Goal: Navigation & Orientation: Find specific page/section

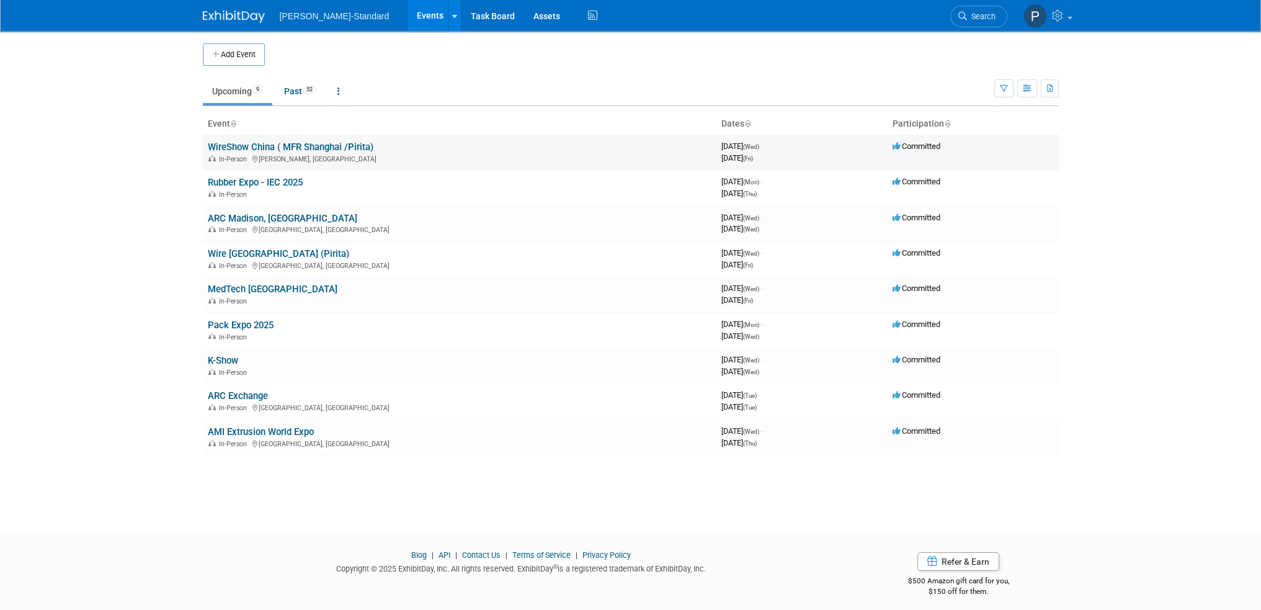
click at [280, 141] on link "WireShow China ( MFR Shanghai /Pirita)" at bounding box center [291, 146] width 166 height 11
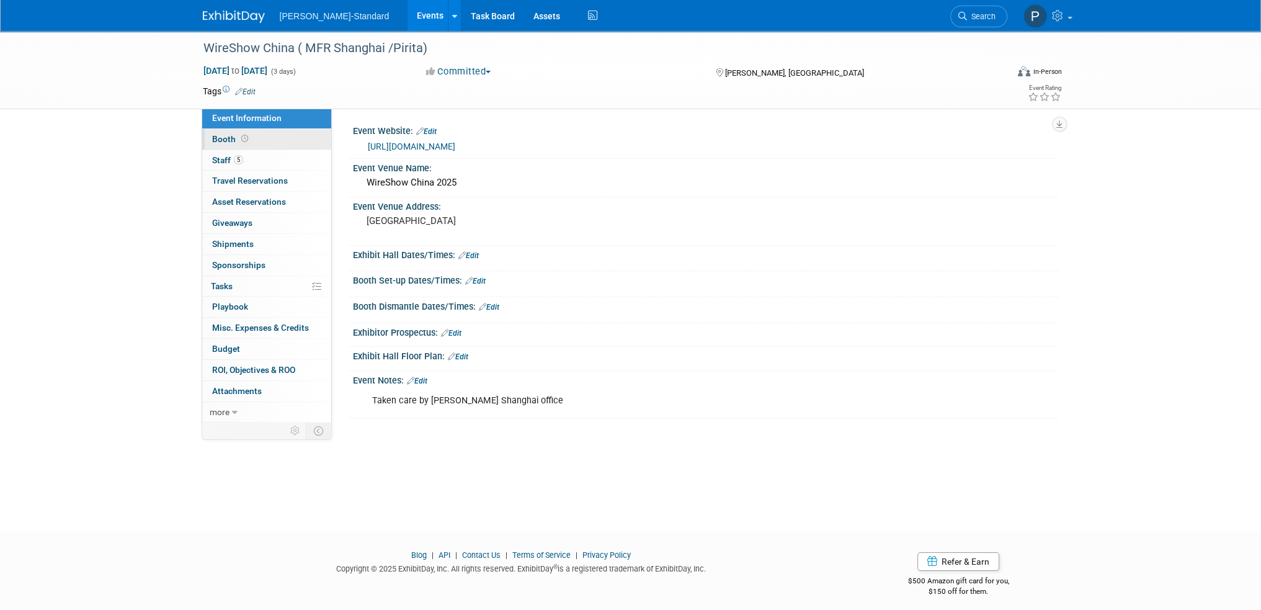
click at [225, 136] on span "Booth" at bounding box center [231, 139] width 38 height 10
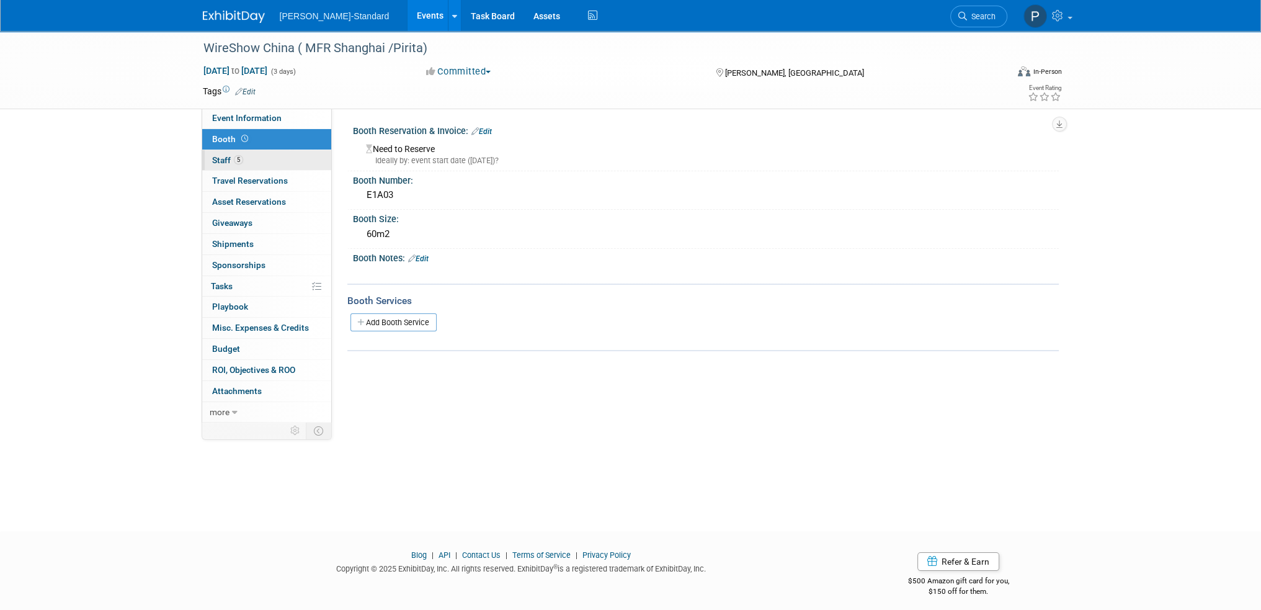
click at [224, 163] on span "Staff 5" at bounding box center [227, 160] width 31 height 10
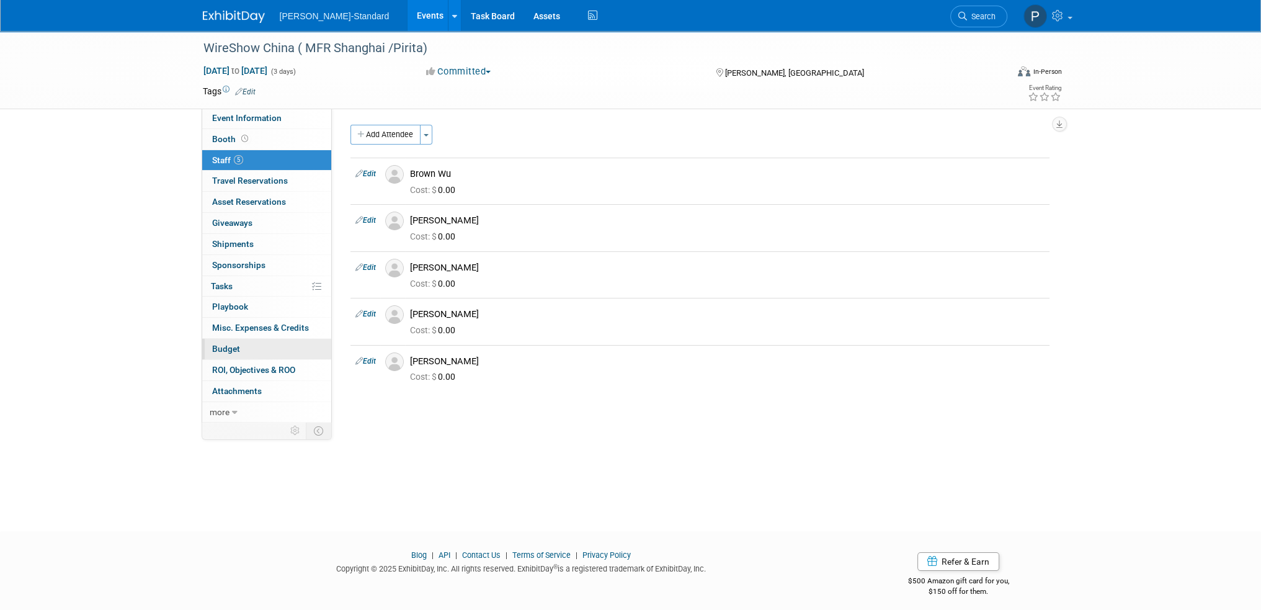
click at [231, 348] on span "Budget" at bounding box center [226, 349] width 28 height 10
